Goal: Task Accomplishment & Management: Check status

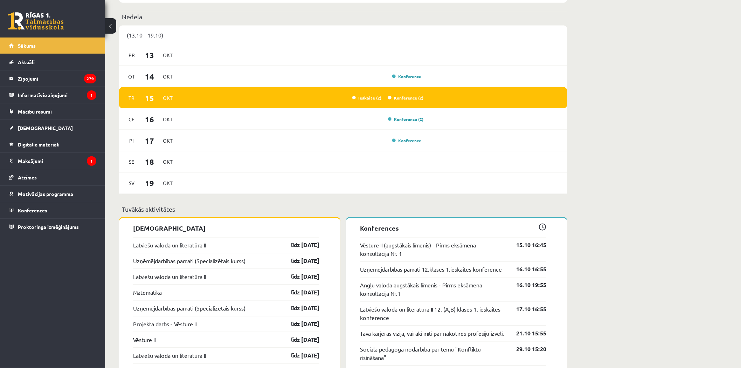
scroll to position [468, 0]
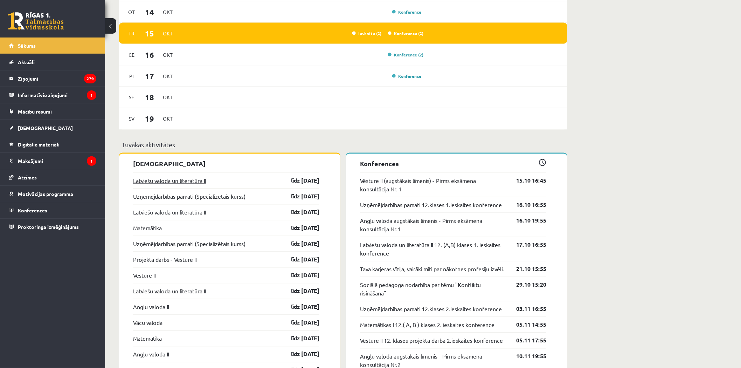
click at [193, 180] on link "Latviešu valoda un literatūra II" at bounding box center [169, 180] width 73 height 8
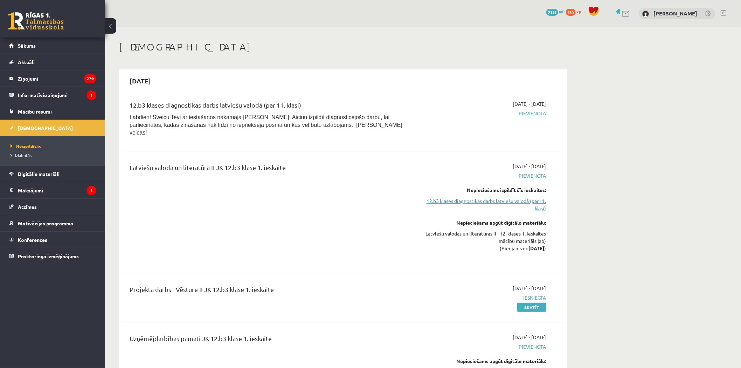
click at [476, 197] on link "12.b3 klases diagnostikas darbs latviešu valodā (par 11. klasi)" at bounding box center [480, 204] width 132 height 15
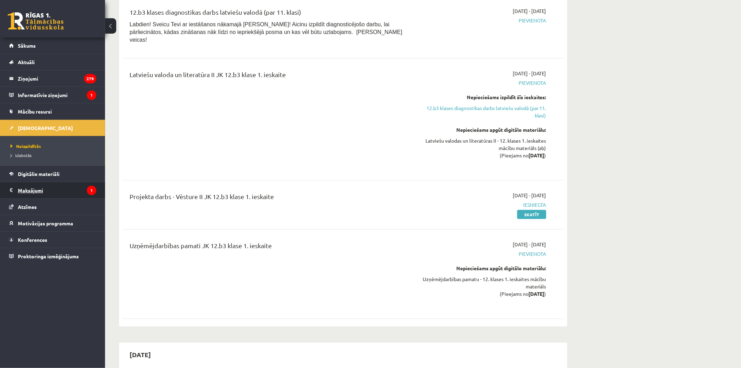
click at [27, 193] on legend "Maksājumi 1" at bounding box center [57, 190] width 78 height 16
